Goal: Task Accomplishment & Management: Manage account settings

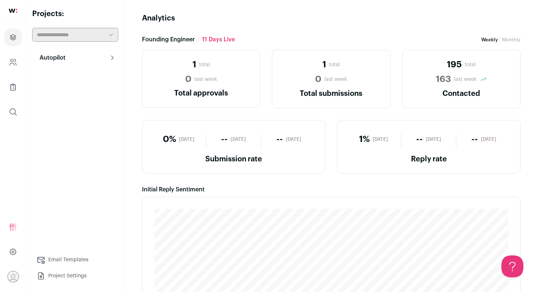
click at [513, 36] on div "Weekly | Monthly" at bounding box center [500, 39] width 39 height 9
click at [511, 40] on link "Monthly" at bounding box center [511, 39] width 18 height 5
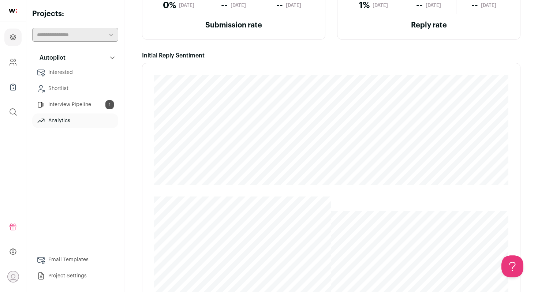
scroll to position [288, 0]
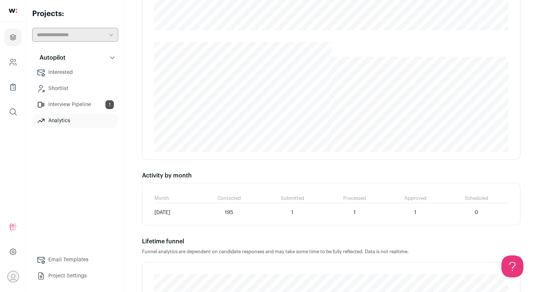
click at [53, 101] on link "Interview Pipeline 1" at bounding box center [75, 104] width 86 height 15
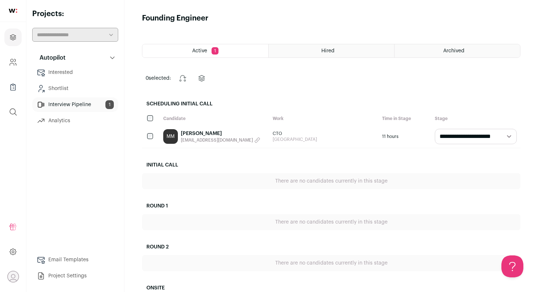
click at [192, 133] on link "[PERSON_NAME]" at bounding box center [220, 133] width 79 height 7
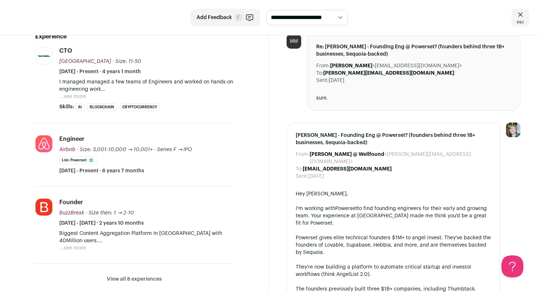
scroll to position [185, 0]
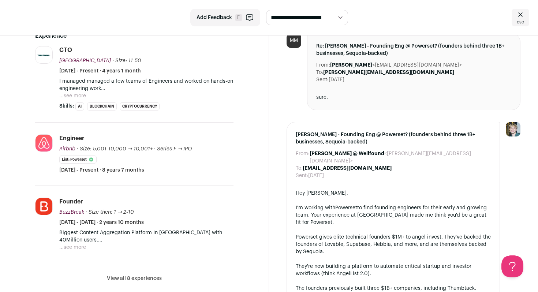
click at [81, 94] on button "...see more" at bounding box center [72, 95] width 27 height 7
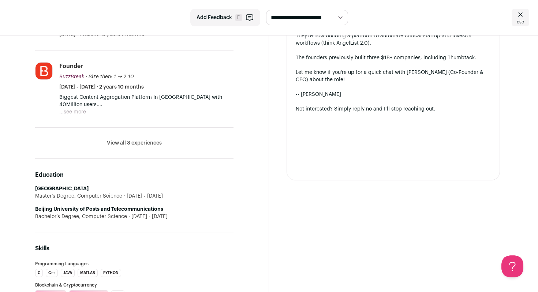
scroll to position [422, 0]
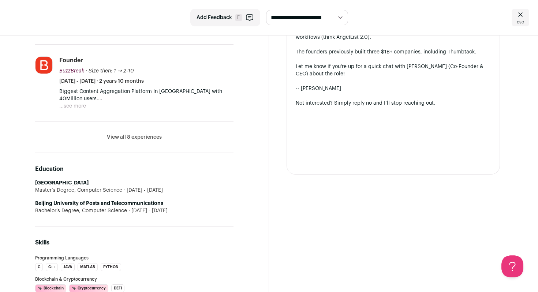
click at [132, 138] on button "View all 8 experiences" at bounding box center [134, 137] width 55 height 7
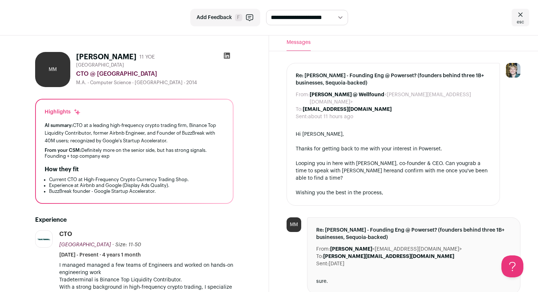
scroll to position [0, 0]
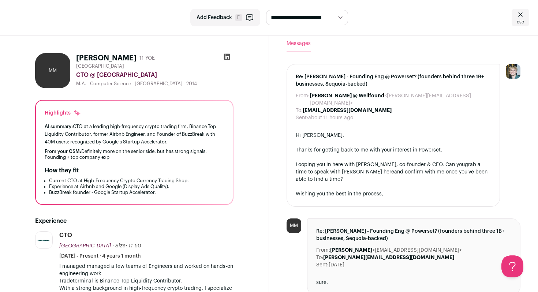
click at [227, 58] on icon at bounding box center [227, 57] width 6 height 6
click at [520, 19] on icon at bounding box center [520, 14] width 9 height 9
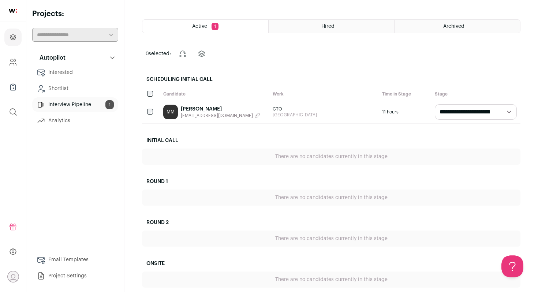
scroll to position [25, 0]
click at [56, 85] on link "Shortlist" at bounding box center [75, 88] width 86 height 15
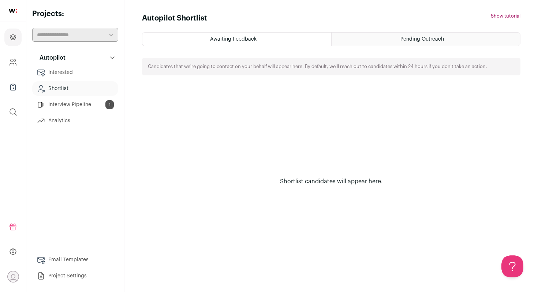
click at [52, 70] on link "Interested" at bounding box center [75, 72] width 86 height 15
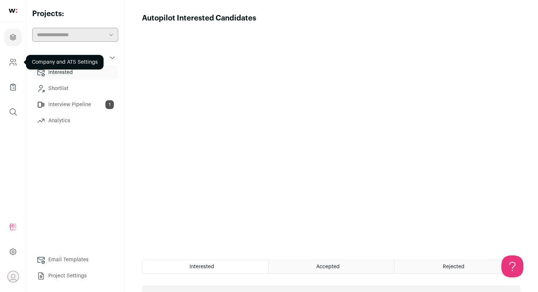
click at [16, 60] on icon "Company and ATS Settings" at bounding box center [13, 62] width 8 height 9
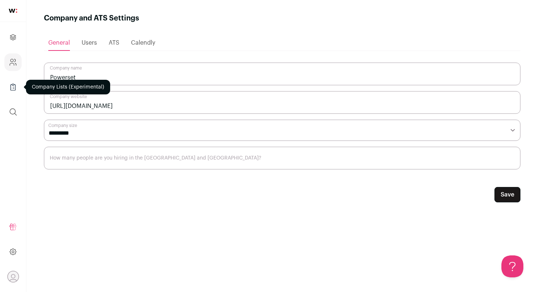
click at [11, 87] on icon "Company Lists" at bounding box center [13, 87] width 5 height 5
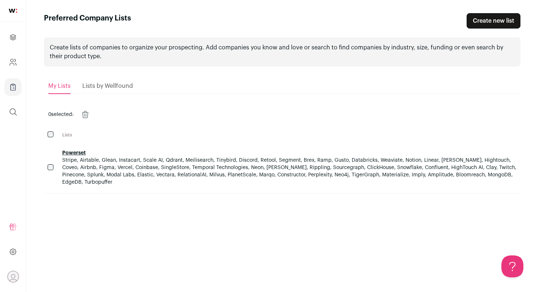
click at [13, 11] on img at bounding box center [13, 11] width 8 height 4
click at [12, 7] on link at bounding box center [13, 11] width 26 height 22
